Goal: Information Seeking & Learning: Learn about a topic

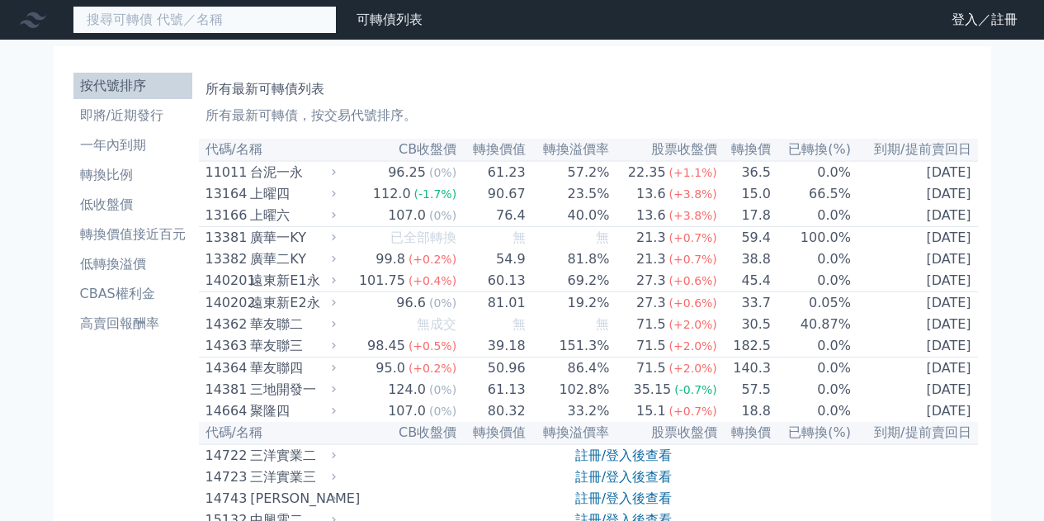
click at [278, 23] on input at bounding box center [205, 20] width 264 height 28
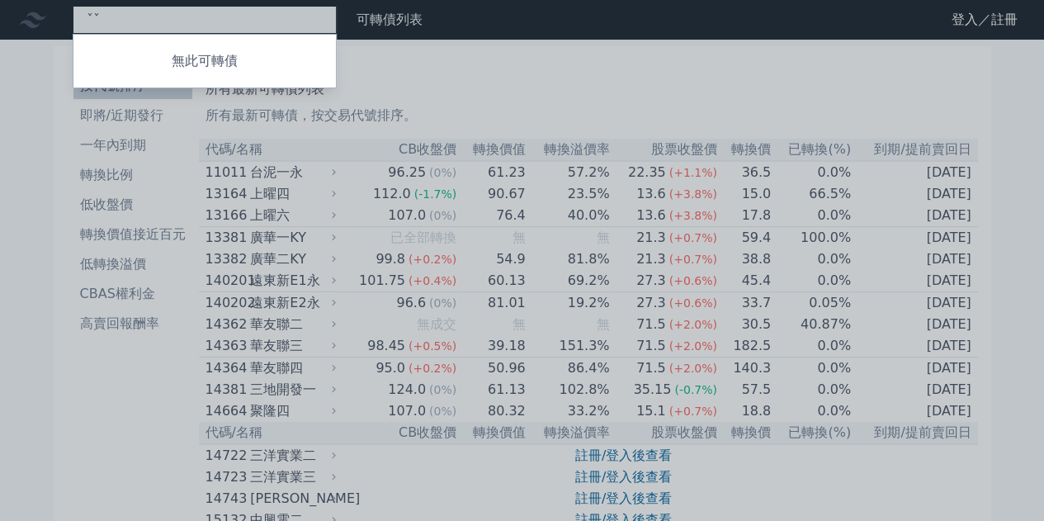
type input "ˇ"
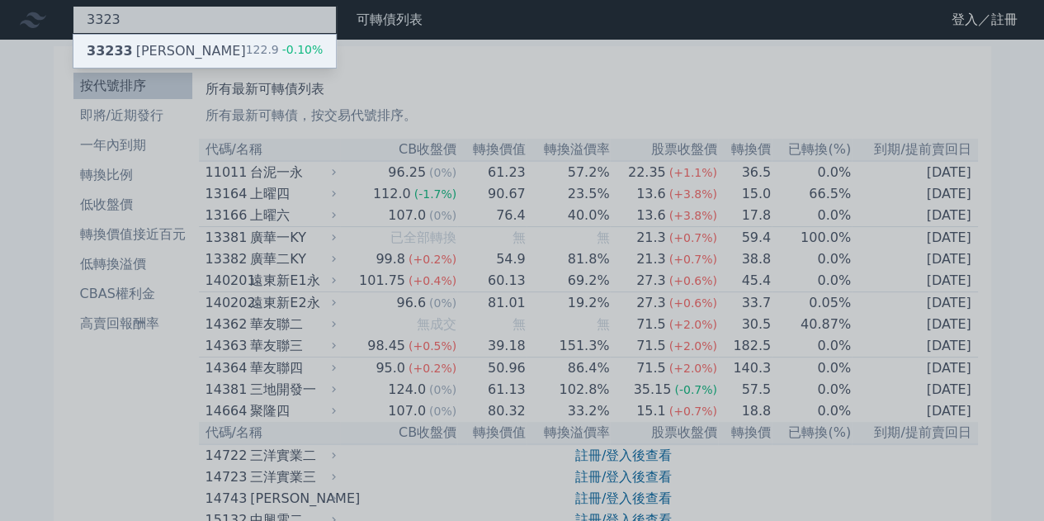
type input "3323"
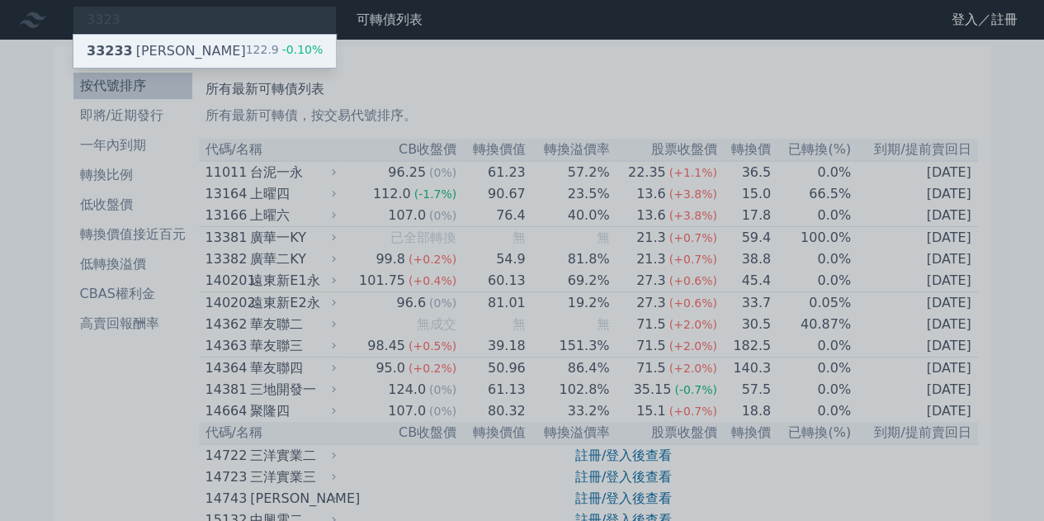
click at [261, 54] on div "122.9 -0.10%" at bounding box center [285, 51] width 78 height 20
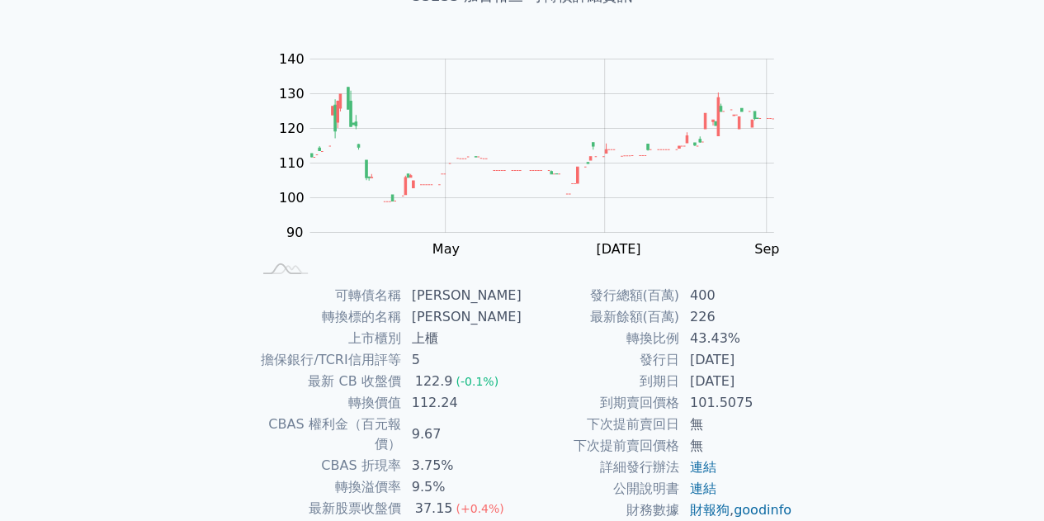
scroll to position [137, 0]
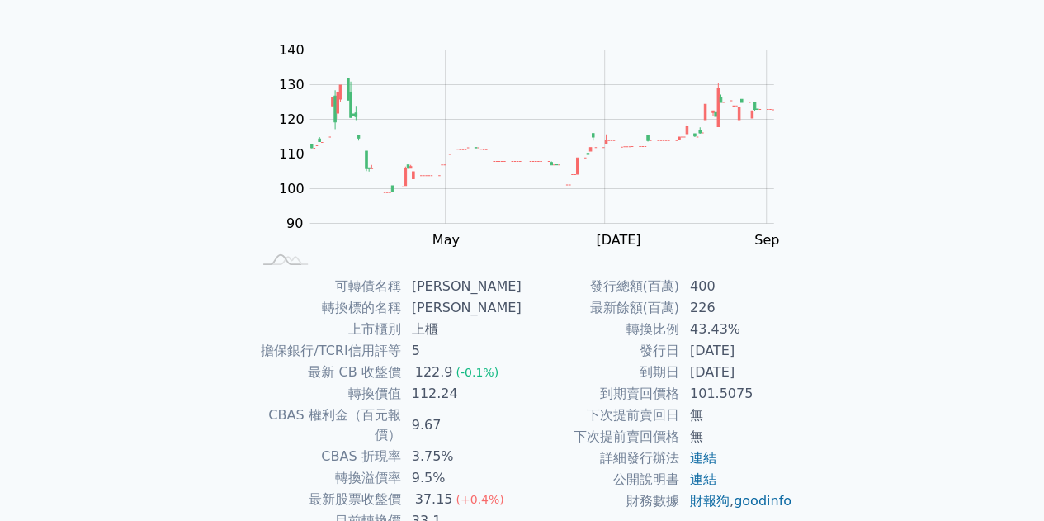
drag, startPoint x: 698, startPoint y: 367, endPoint x: 773, endPoint y: 366, distance: 75.1
click at [773, 366] on td "[DATE]" at bounding box center [736, 372] width 113 height 21
drag, startPoint x: 734, startPoint y: 329, endPoint x: 779, endPoint y: 329, distance: 45.4
click at [774, 329] on td "43.43%" at bounding box center [736, 329] width 113 height 21
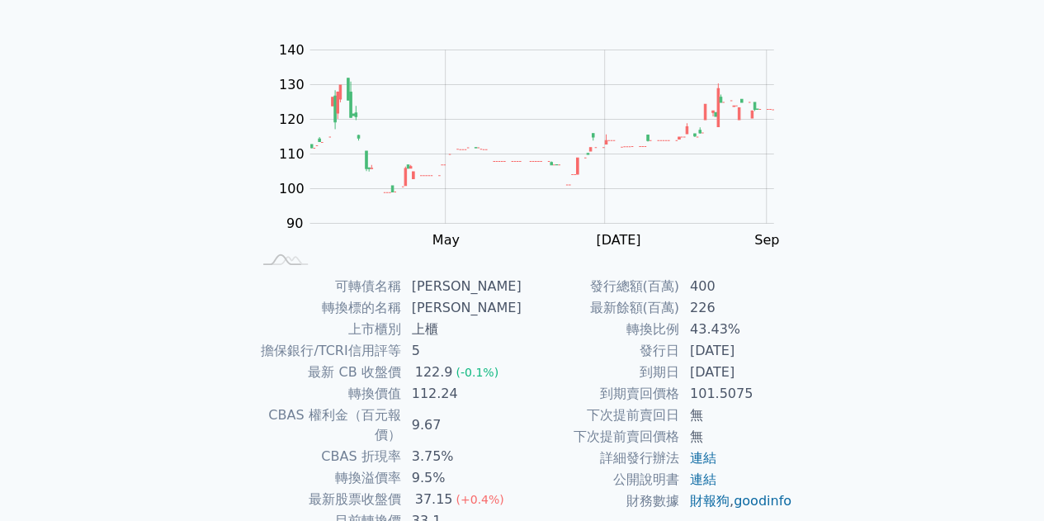
click at [779, 329] on td "43.43%" at bounding box center [736, 329] width 113 height 21
